Goal: Information Seeking & Learning: Find specific fact

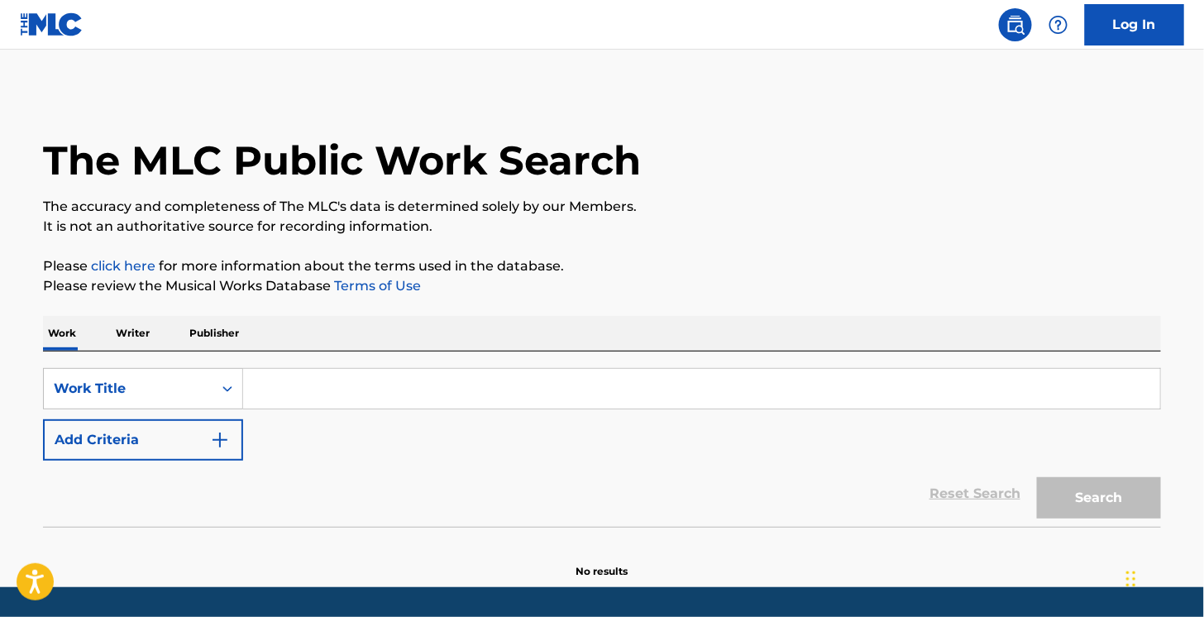
click at [112, 429] on button "Add Criteria" at bounding box center [143, 439] width 200 height 41
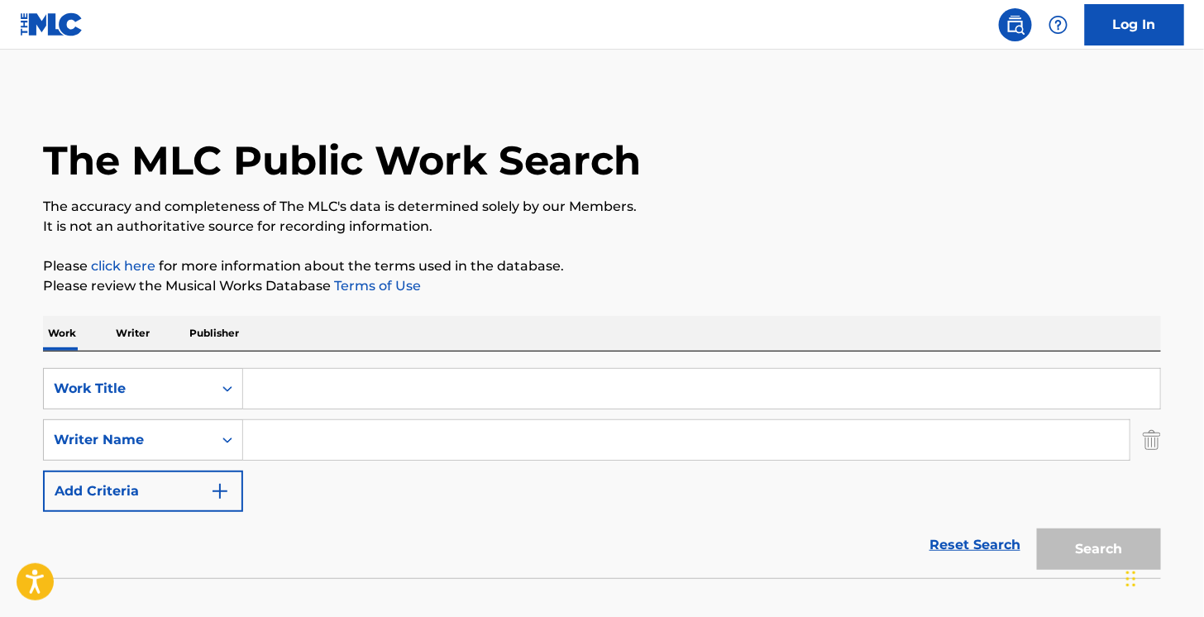
paste input "The Story"
click at [308, 381] on input "The Story" at bounding box center [701, 389] width 917 height 40
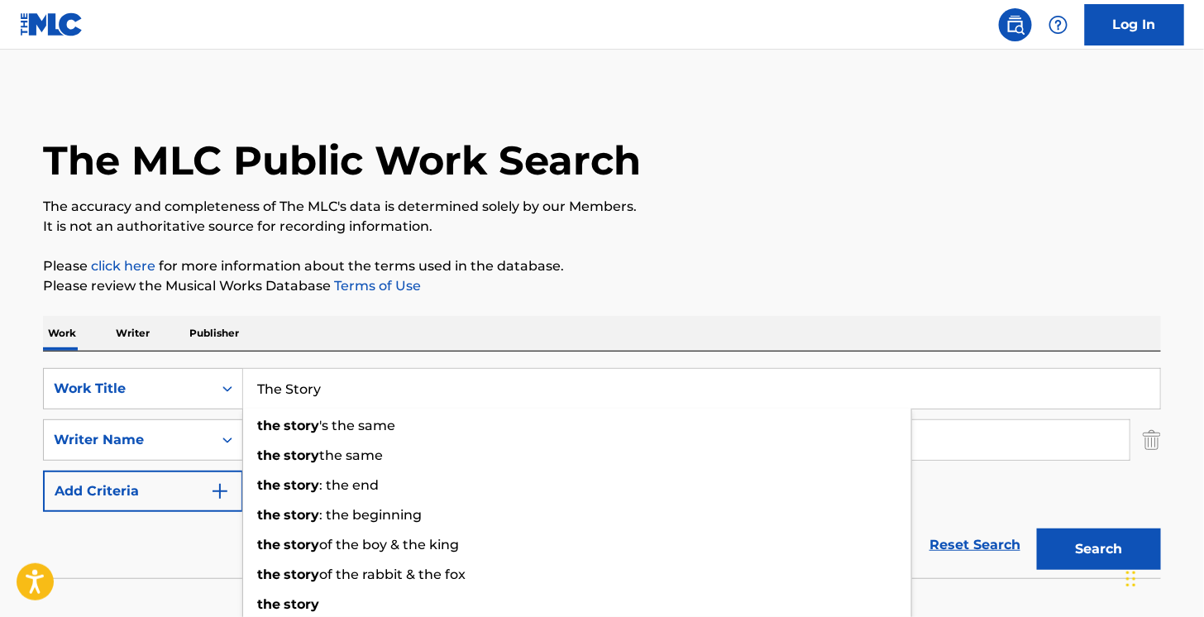
type input "The Story"
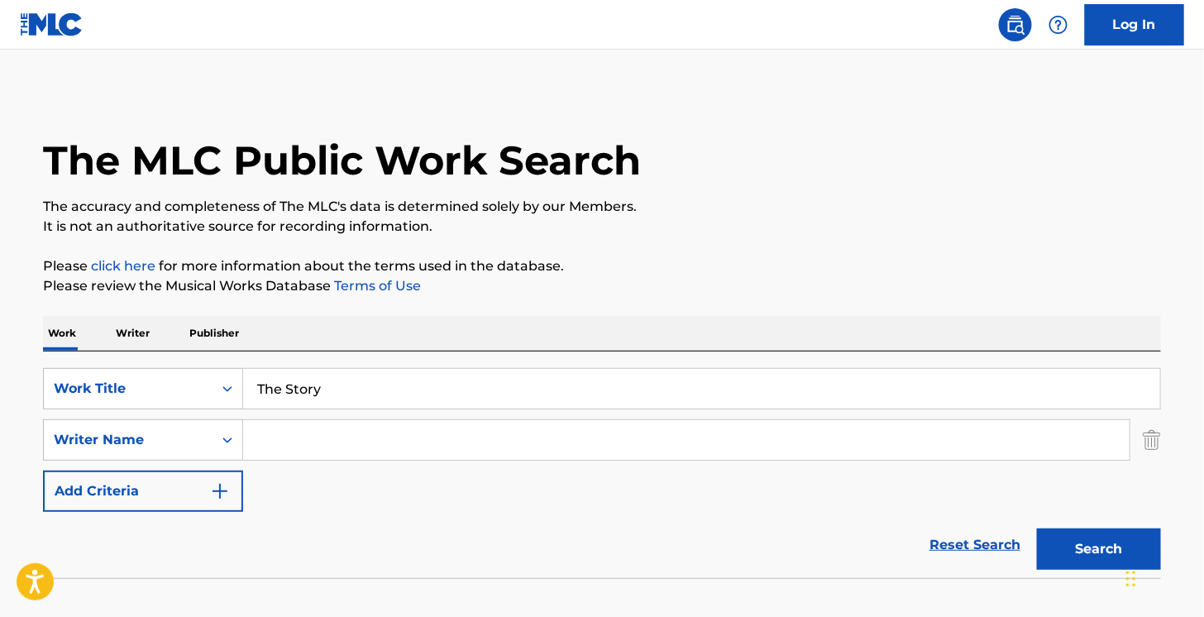
click at [550, 324] on div "Work Writer Publisher" at bounding box center [602, 333] width 1118 height 35
paste input "Carlile"
click at [442, 454] on input "Carlile" at bounding box center [686, 440] width 887 height 40
click at [1037, 529] on button "Search" at bounding box center [1099, 549] width 124 height 41
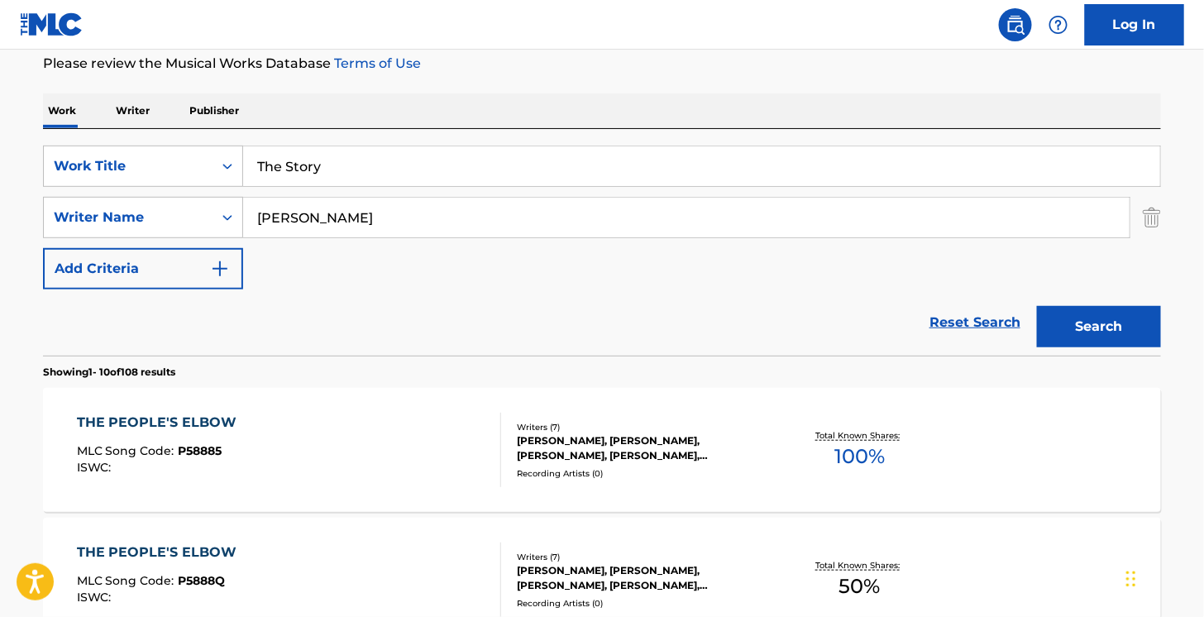
scroll to position [205, 0]
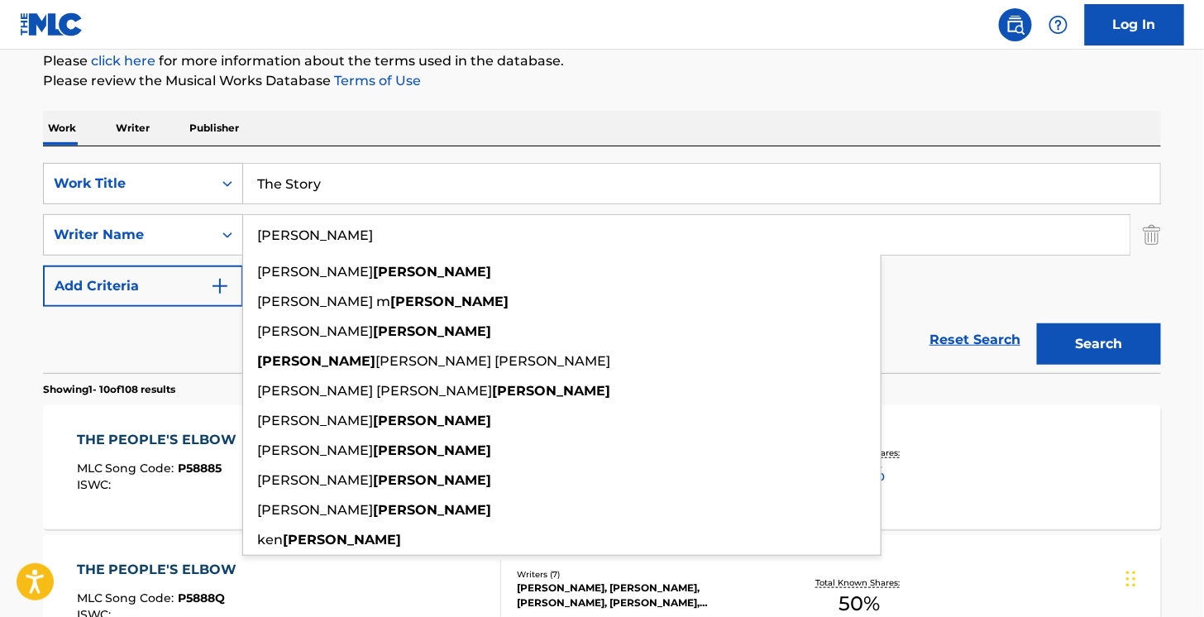
paste input "Hanseroth"
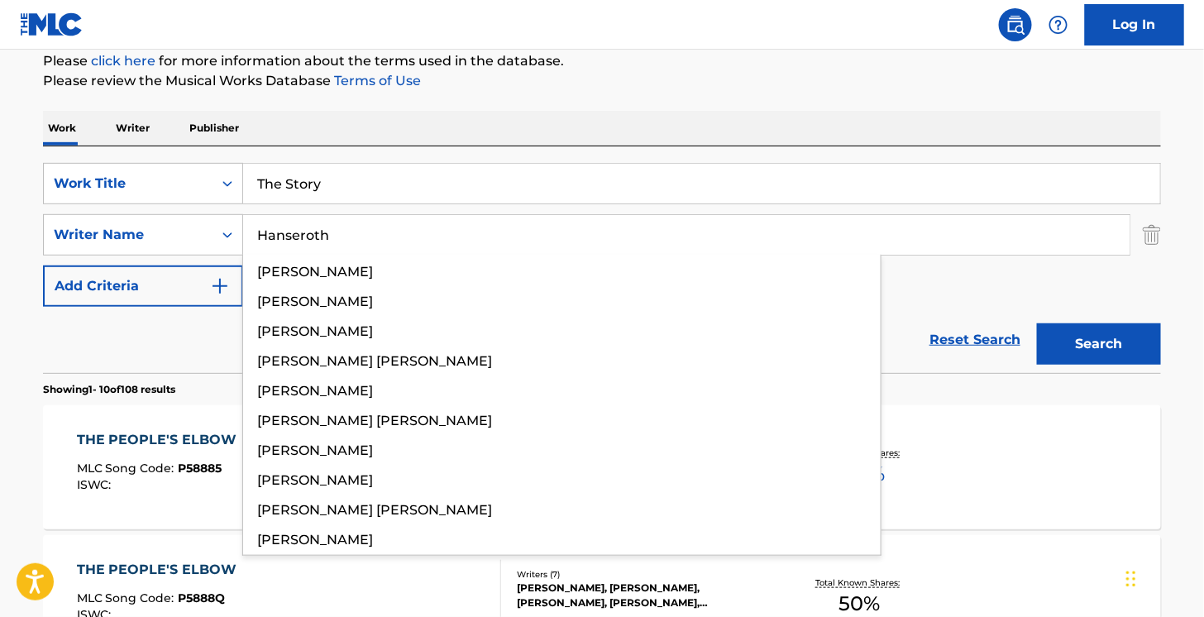
type input "Hanseroth"
click at [1037, 323] on button "Search" at bounding box center [1099, 343] width 124 height 41
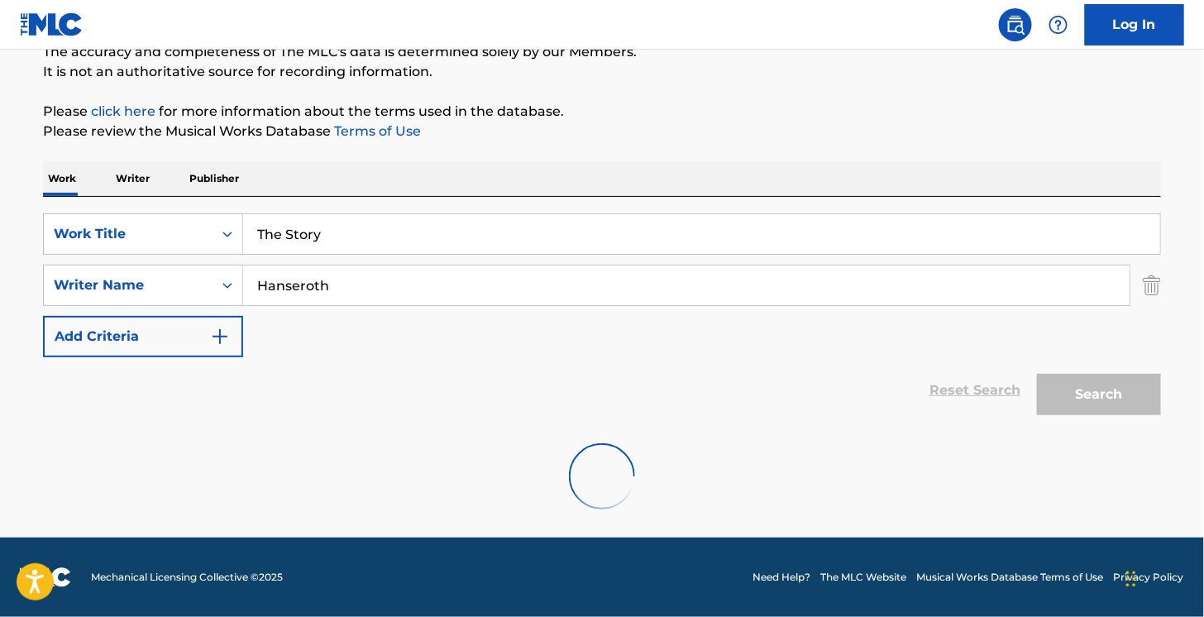
scroll to position [154, 0]
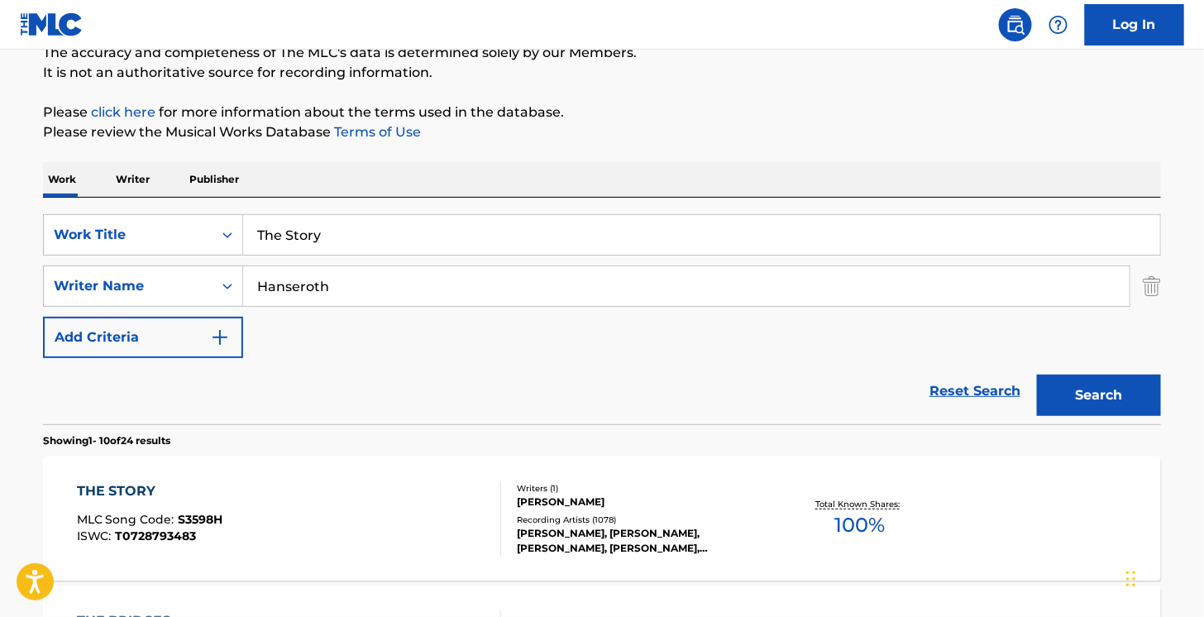
click at [148, 529] on span "T0728793483" at bounding box center [156, 536] width 81 height 15
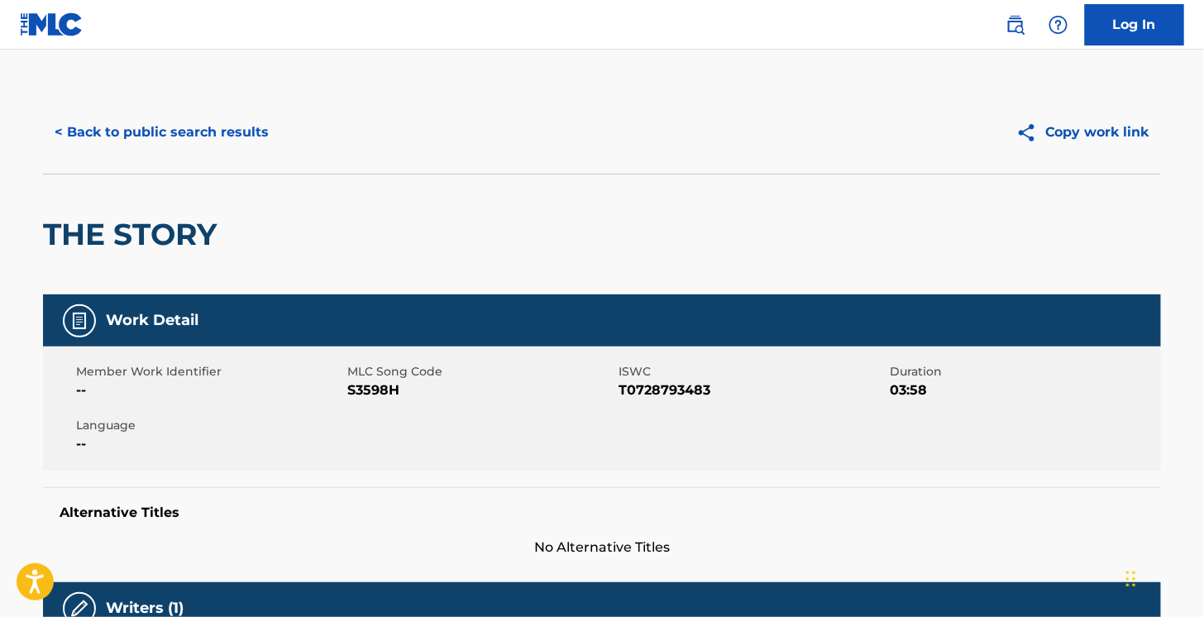
click at [90, 229] on h2 "THE STORY" at bounding box center [134, 234] width 182 height 37
copy div "THE STORY"
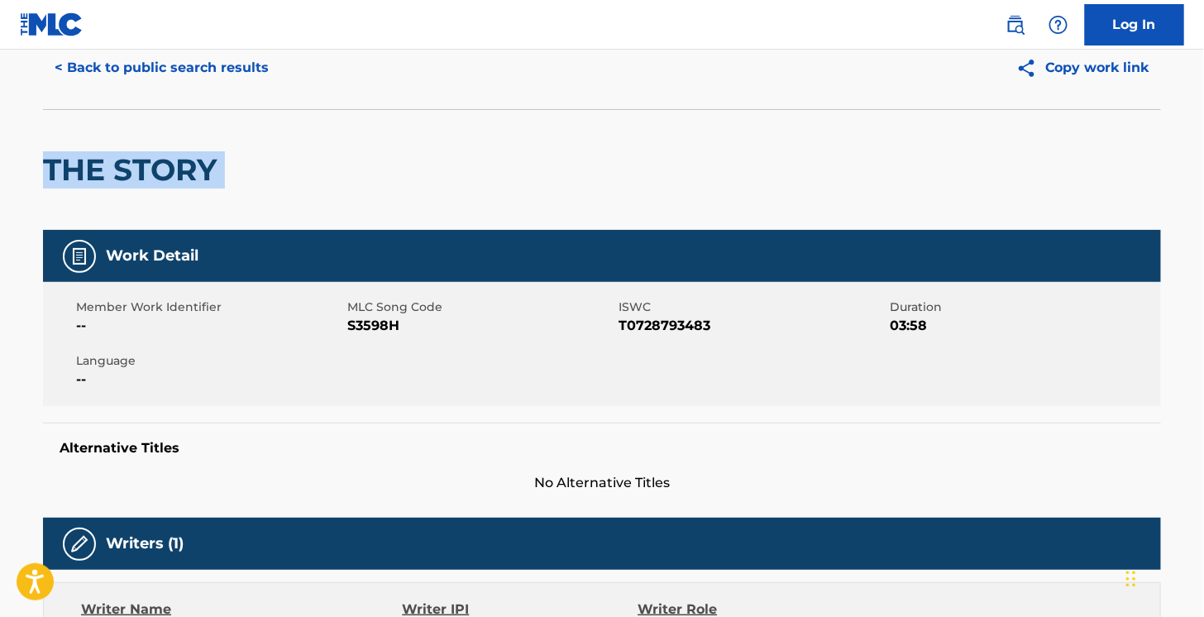
scroll to position [64, 0]
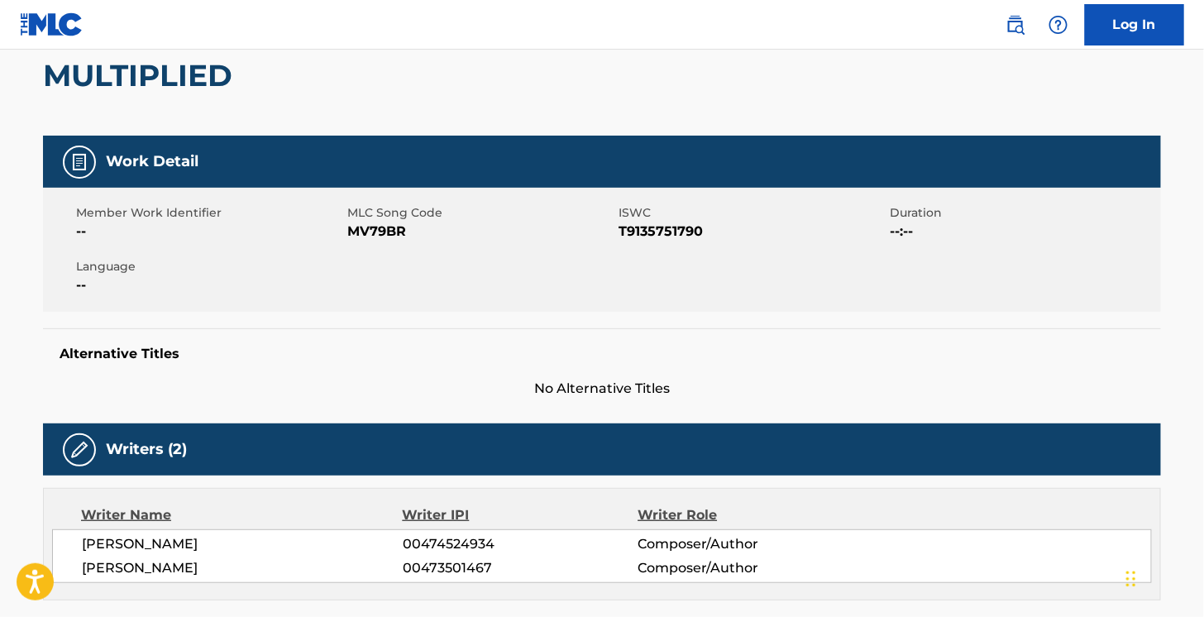
scroll to position [179, 0]
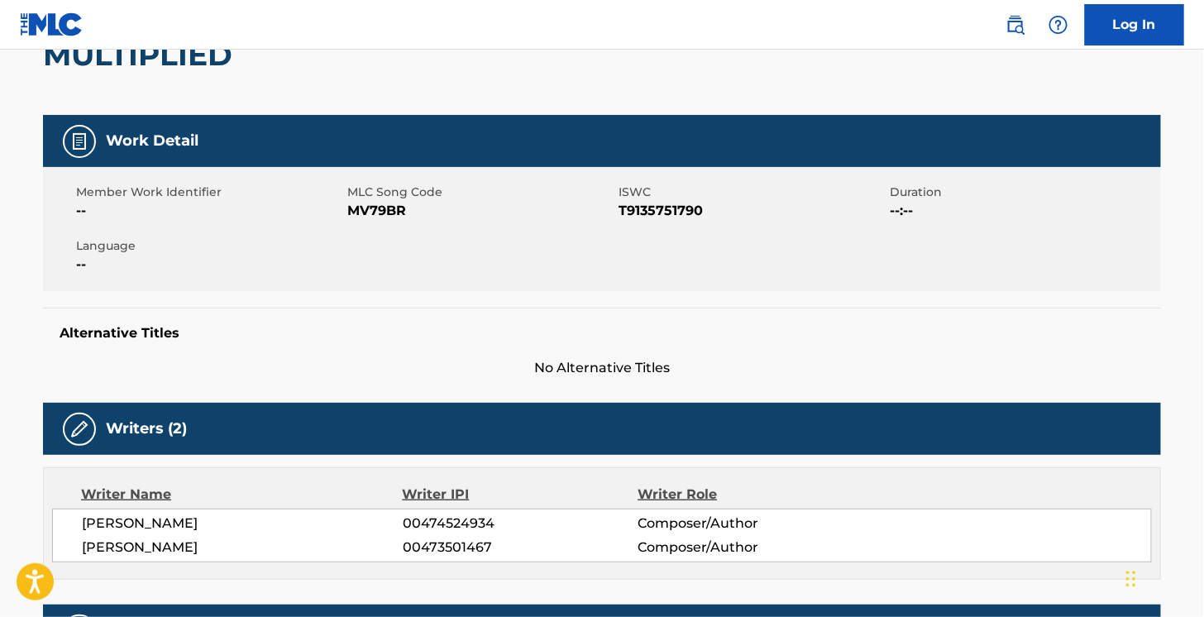
click at [362, 208] on span "MV79BR" at bounding box center [480, 211] width 267 height 20
copy span "MV79BR"
click at [660, 220] on div "Member Work Identifier -- MLC Song Code MV79BR ISWC T9135751790 Duration --:-- …" at bounding box center [602, 229] width 1118 height 124
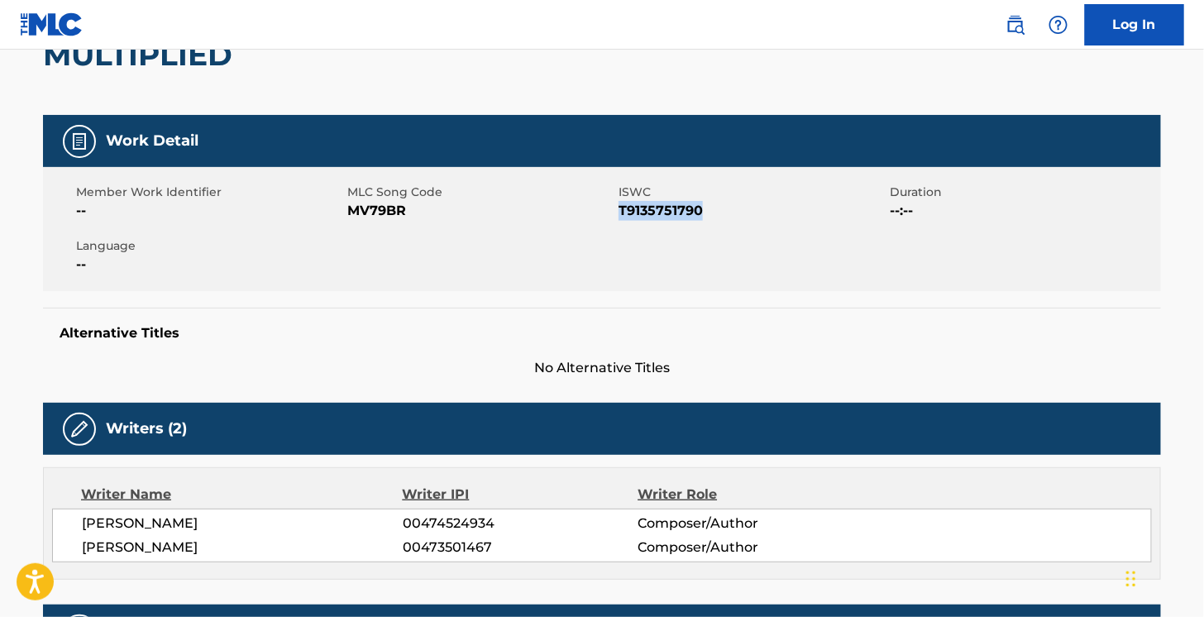
copy span "T9135751790"
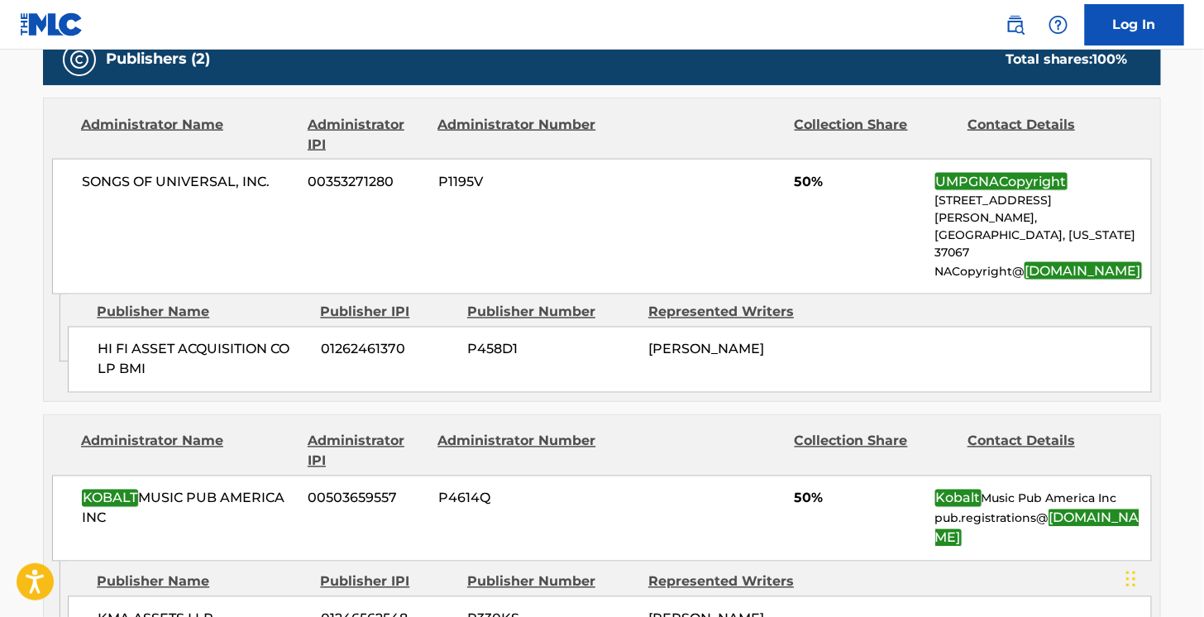
scroll to position [772, 0]
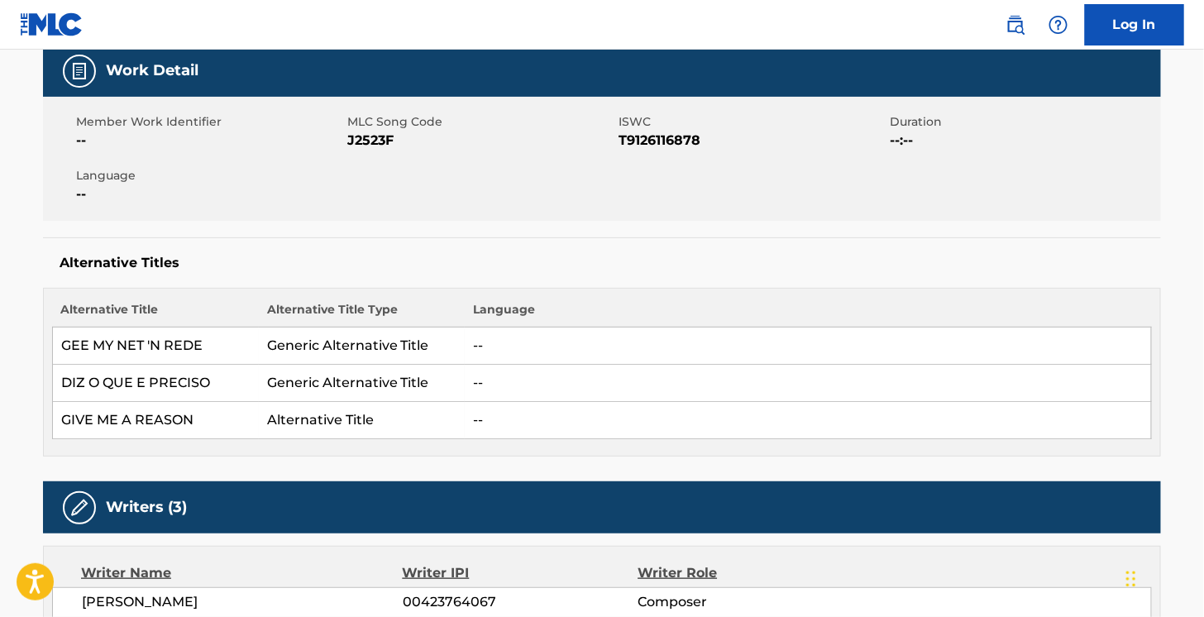
scroll to position [246, 0]
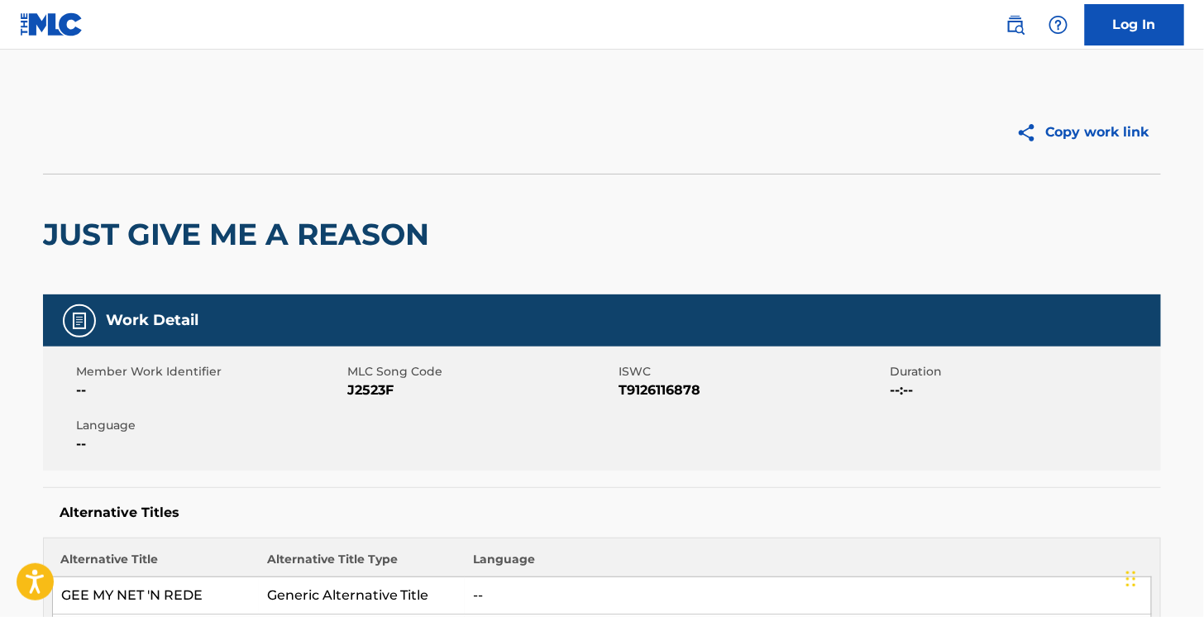
click at [363, 238] on h2 "JUST GIVE ME A REASON" at bounding box center [240, 234] width 395 height 37
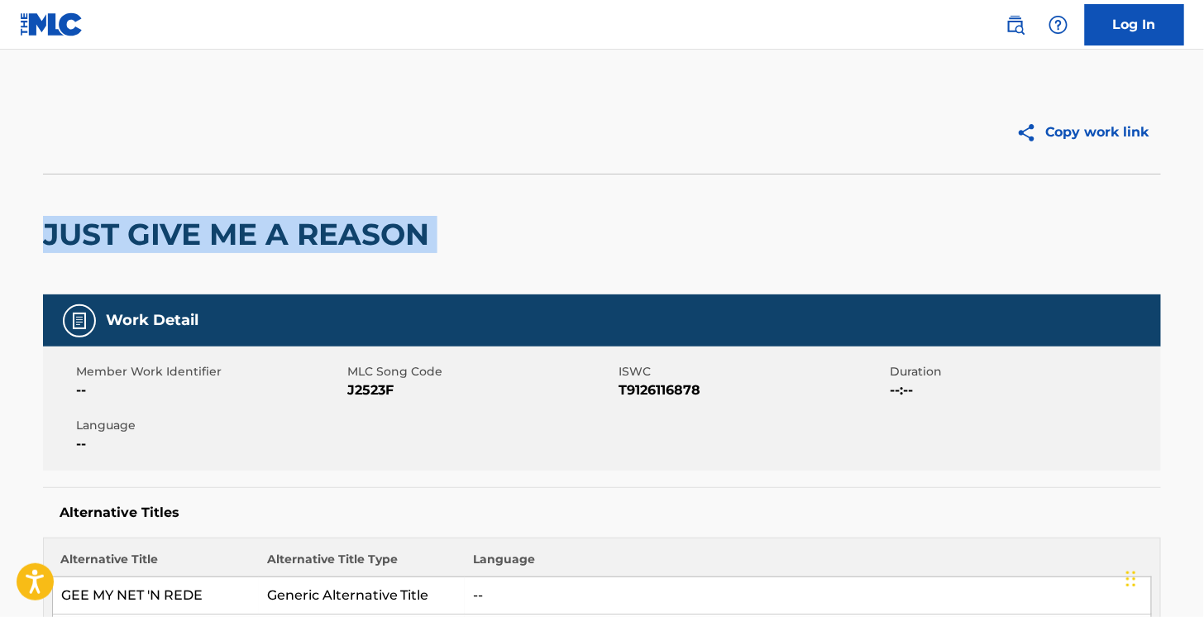
click at [363, 238] on h2 "JUST GIVE ME A REASON" at bounding box center [240, 234] width 395 height 37
copy div "JUST GIVE ME A REASON"
click at [717, 178] on div "JUST GIVE ME A REASON" at bounding box center [602, 234] width 1118 height 121
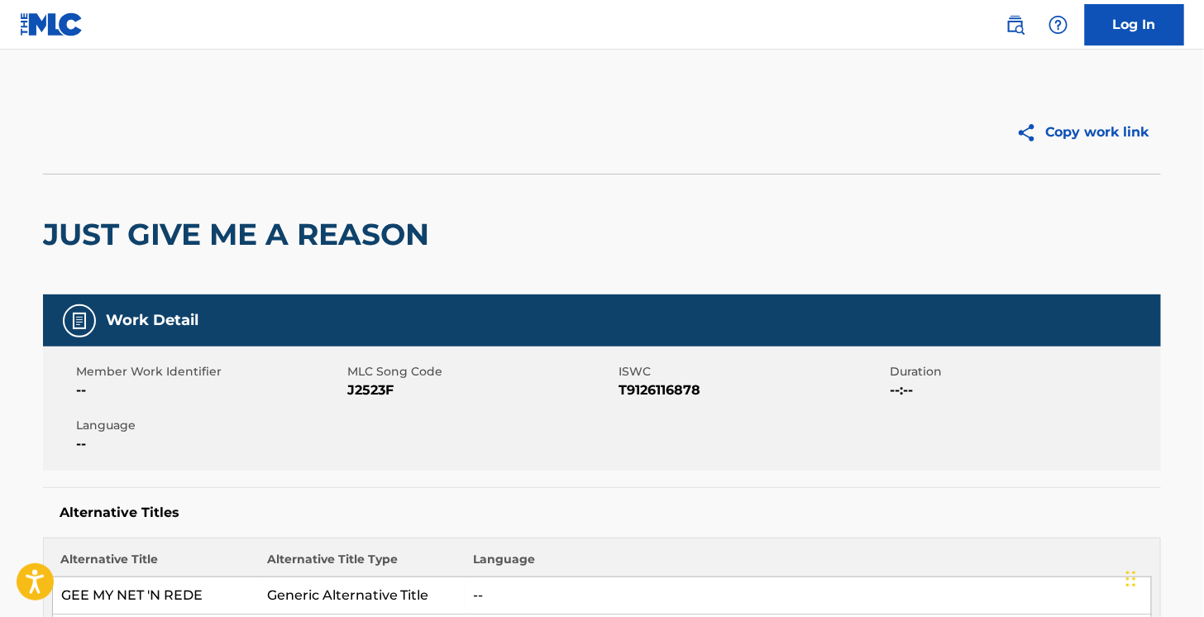
click at [1017, 31] on img at bounding box center [1016, 25] width 20 height 20
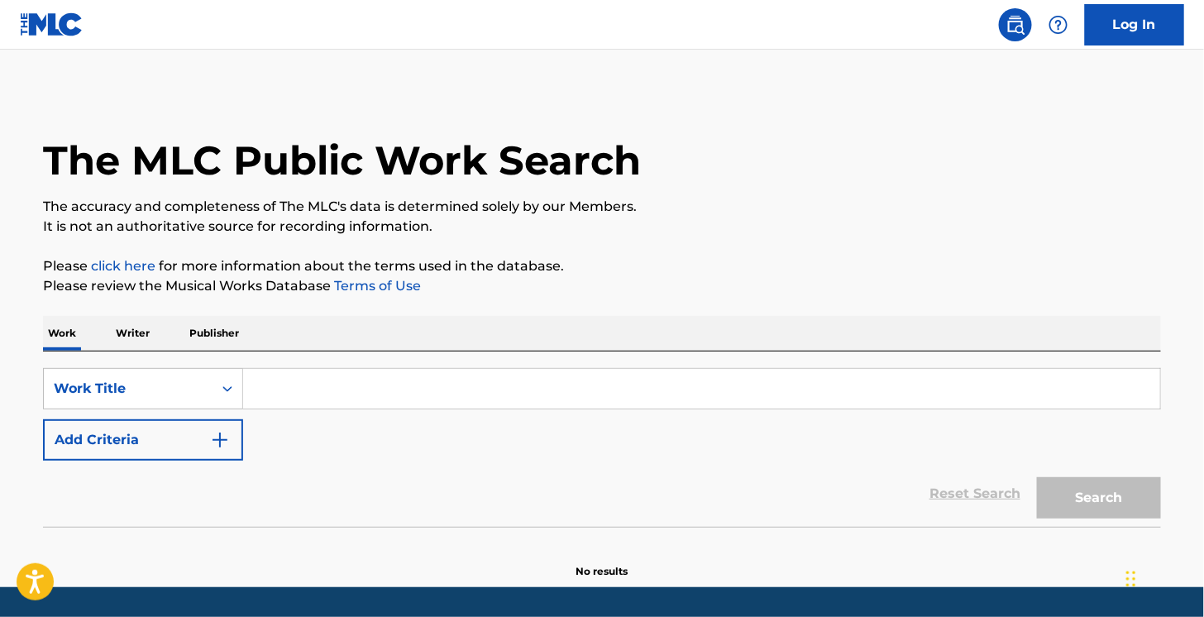
click at [318, 399] on input "Search Form" at bounding box center [701, 389] width 917 height 40
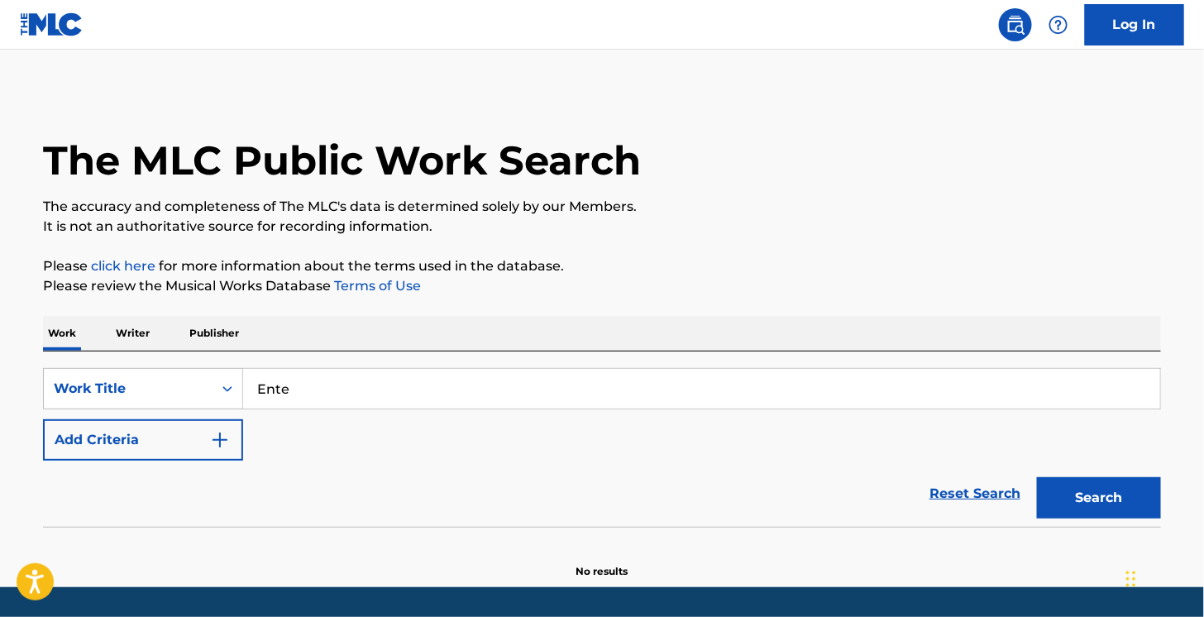
type input "Enter"
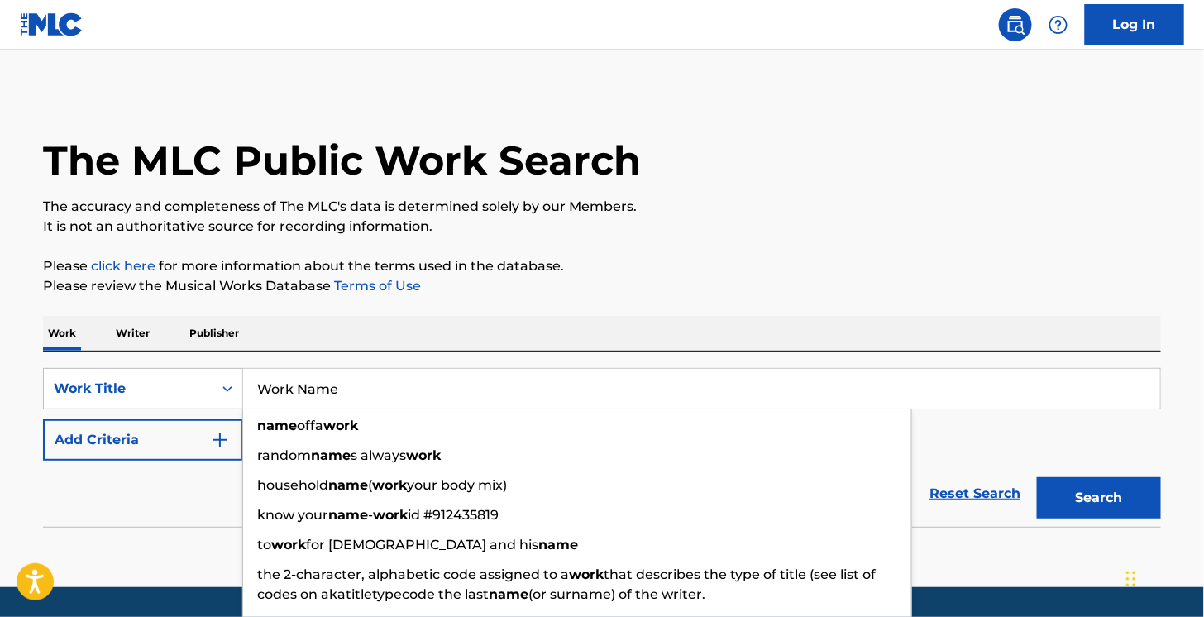
type input "Work Name"
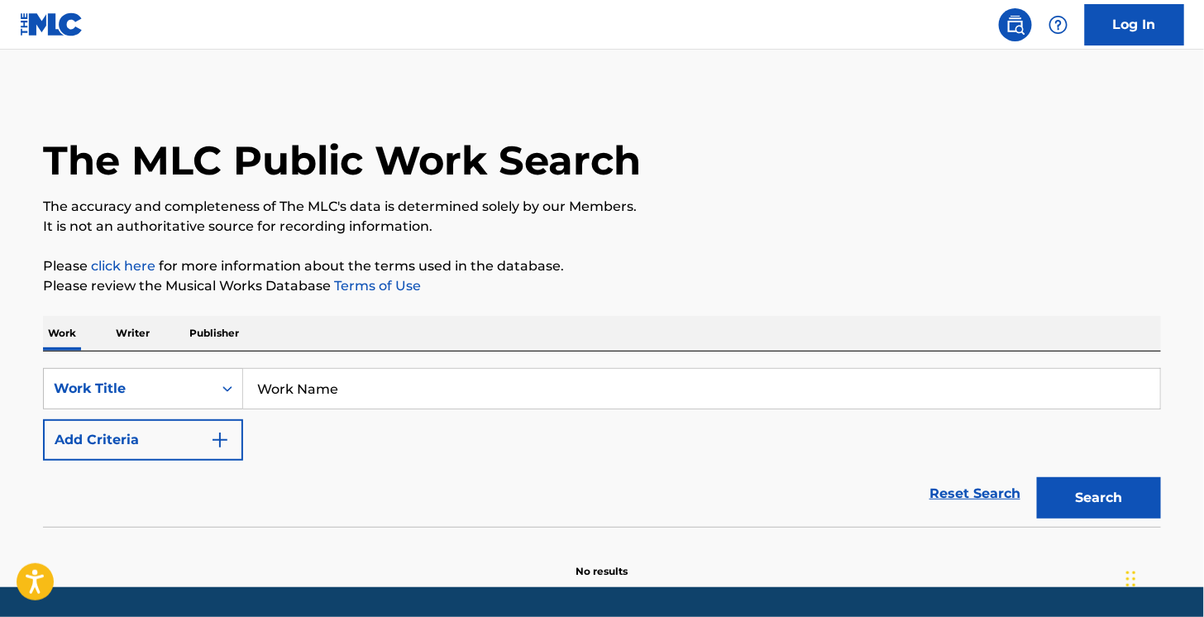
click at [162, 436] on button "Add Criteria" at bounding box center [143, 439] width 200 height 41
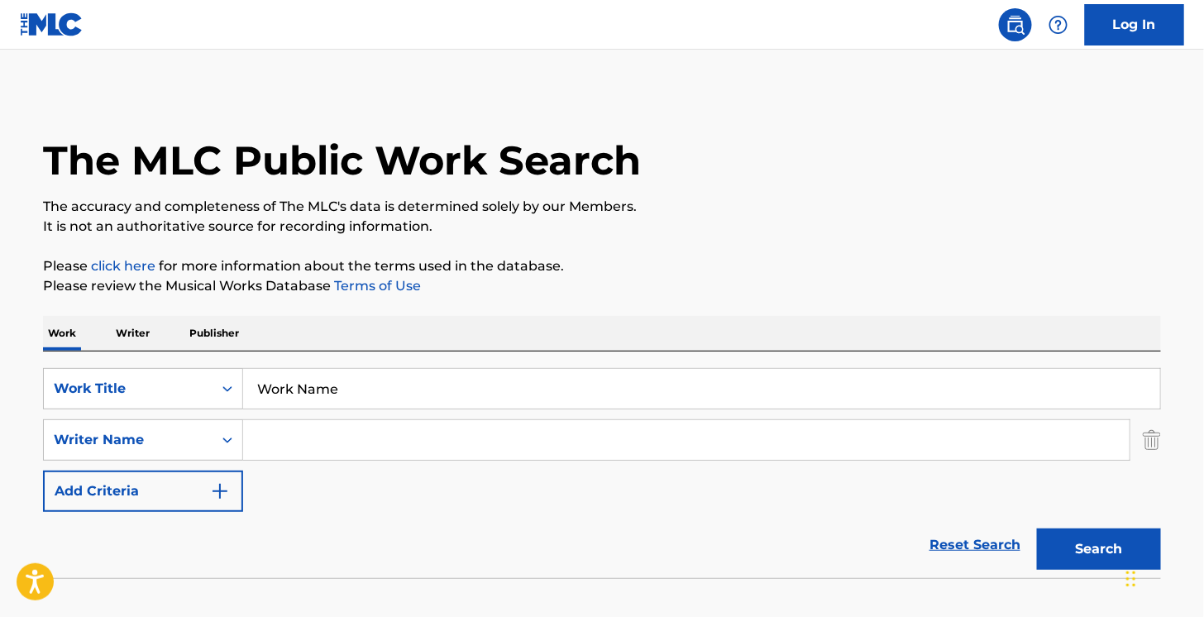
click at [300, 421] on input "Search Form" at bounding box center [686, 440] width 887 height 40
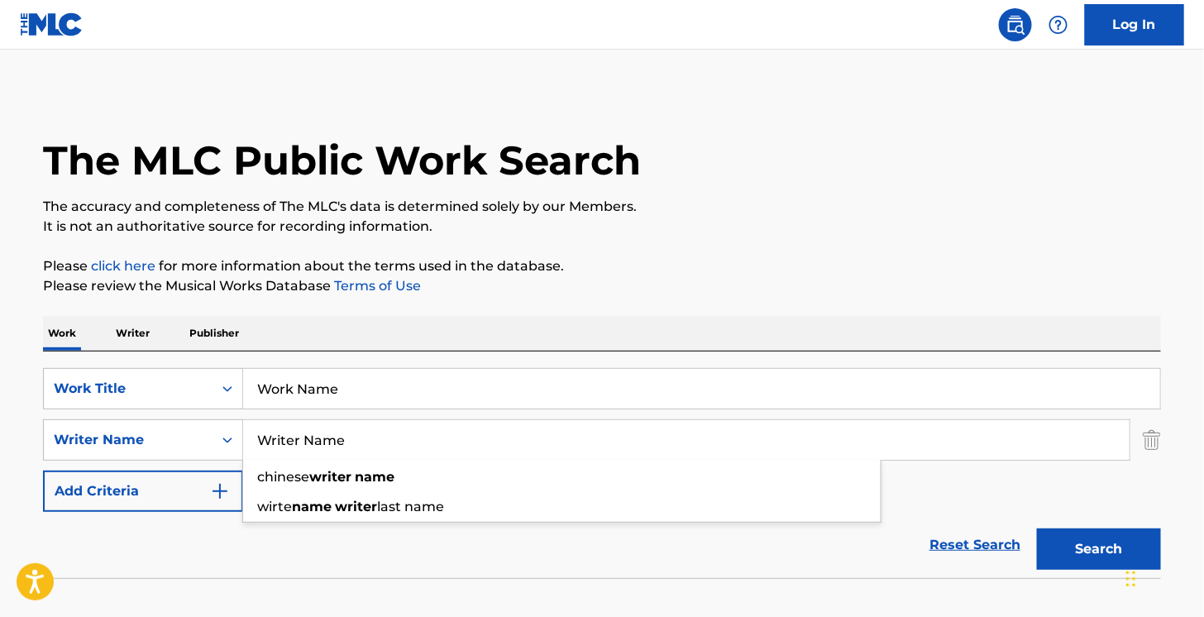
type input "Writer Name"
click at [557, 369] on input "Work Name" at bounding box center [701, 389] width 917 height 40
